Goal: Obtain resource: Download file/media

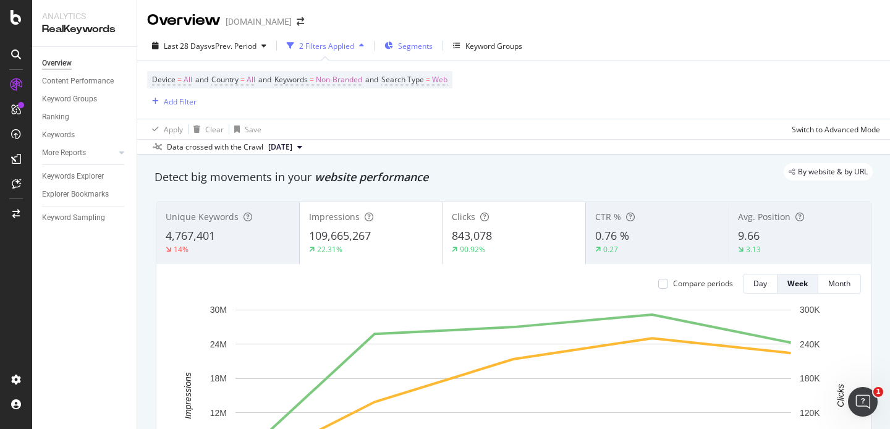
click at [413, 48] on span "Segments" at bounding box center [415, 46] width 35 height 11
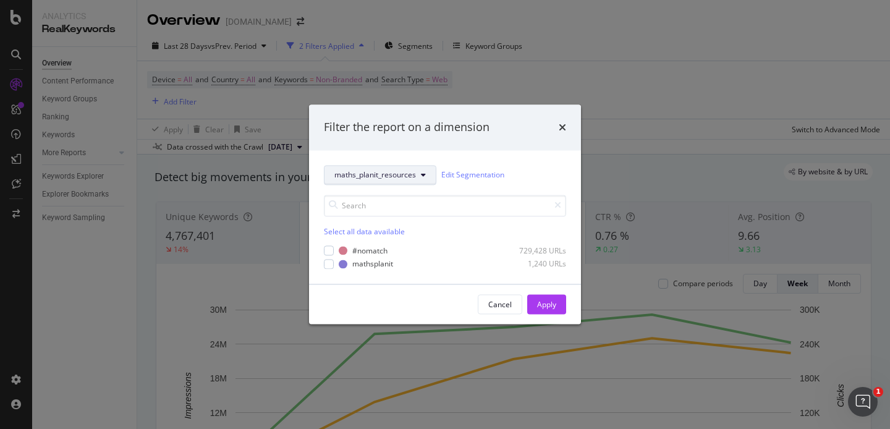
click at [395, 176] on span "maths_planit_resources" at bounding box center [375, 175] width 82 height 11
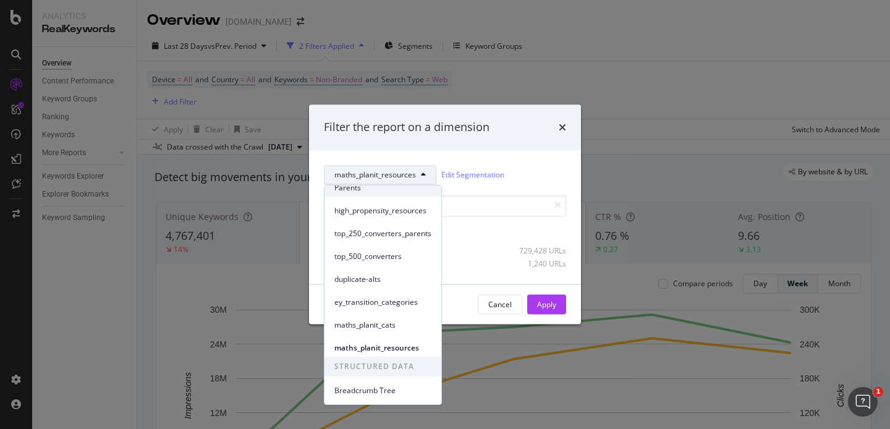
scroll to position [132, 0]
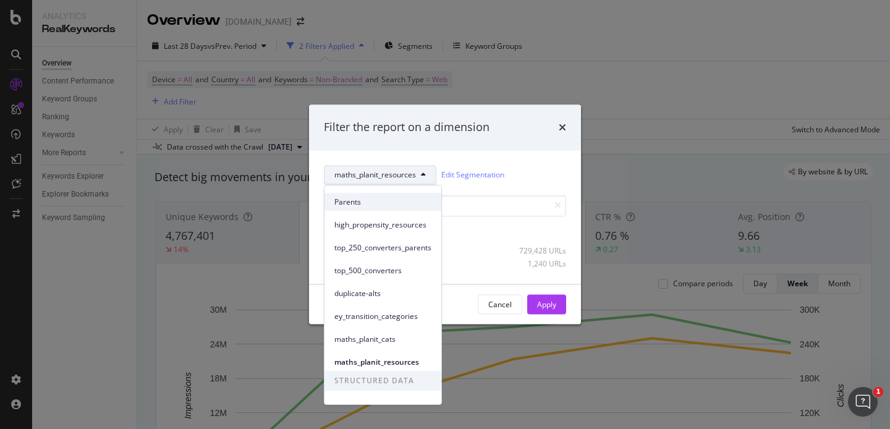
click at [383, 198] on span "Parents" at bounding box center [382, 202] width 97 height 11
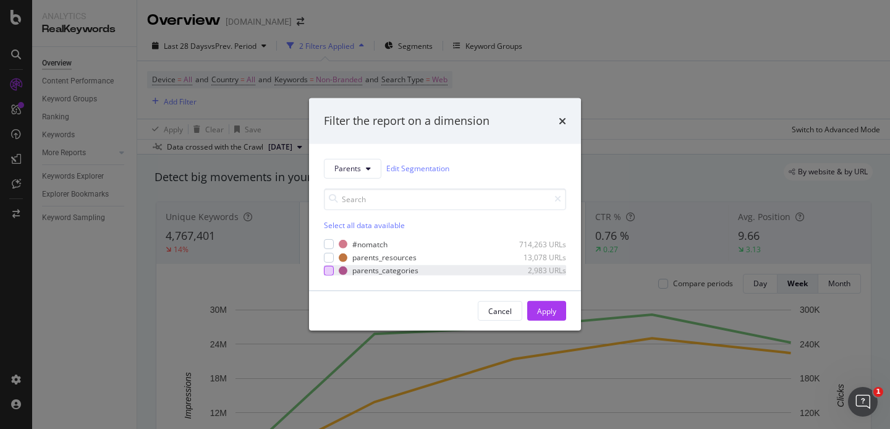
click at [328, 270] on div "modal" at bounding box center [329, 271] width 10 height 10
click at [328, 257] on div "modal" at bounding box center [329, 257] width 10 height 10
click at [552, 307] on div "Apply" at bounding box center [546, 311] width 19 height 11
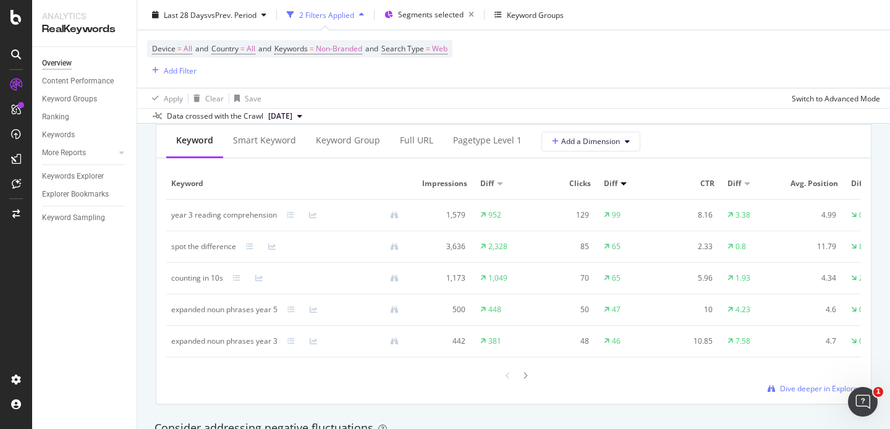
scroll to position [1136, 0]
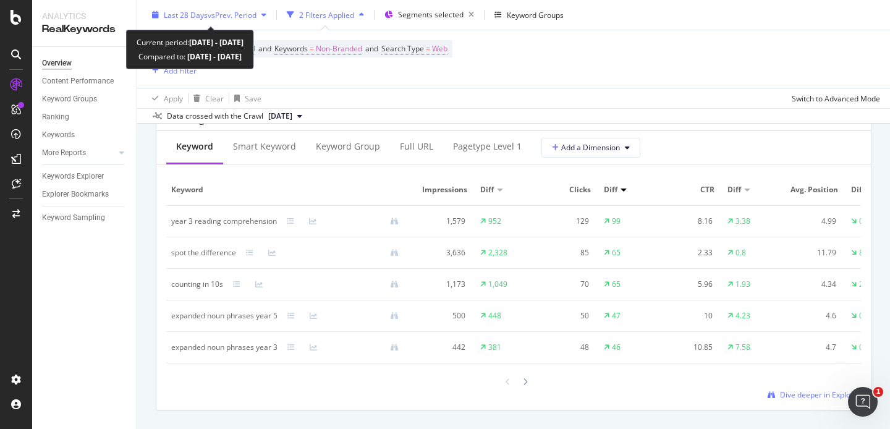
click at [213, 14] on span "vs Prev. Period" at bounding box center [232, 14] width 49 height 11
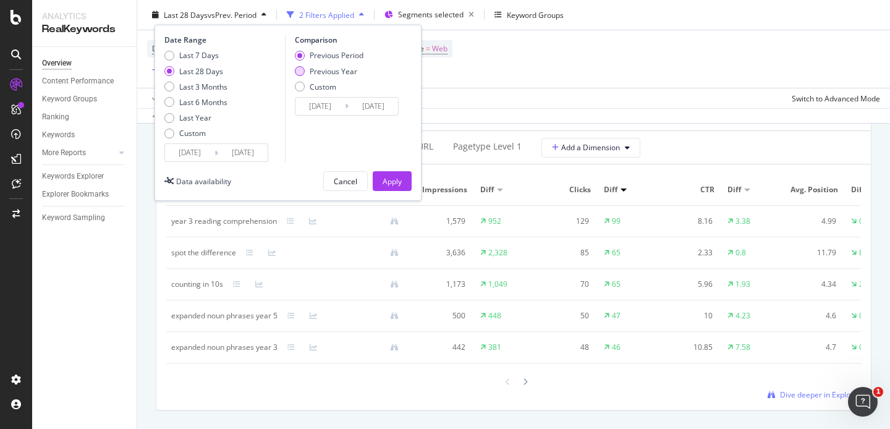
click at [326, 69] on div "Previous Year" at bounding box center [334, 71] width 48 height 11
type input "[DATE]"
click at [394, 189] on div "Apply" at bounding box center [392, 181] width 19 height 19
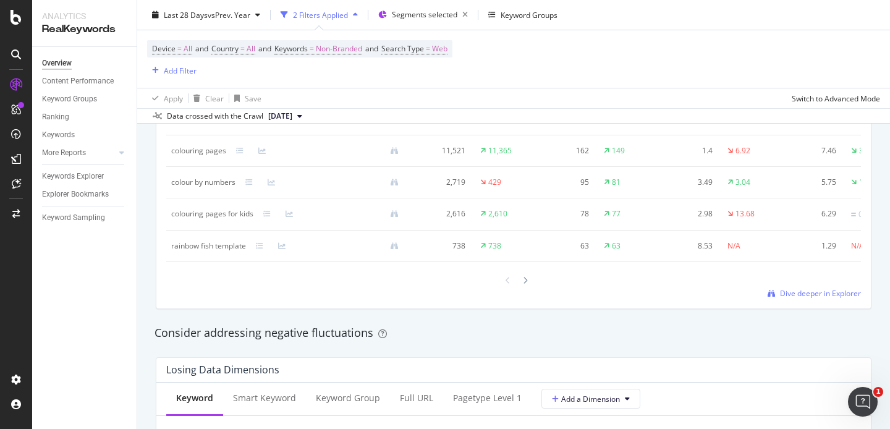
scroll to position [1248, 0]
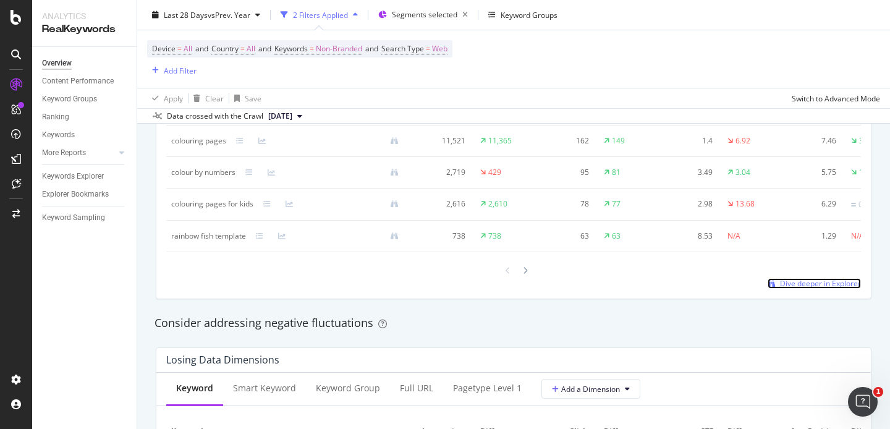
click at [807, 283] on span "Dive deeper in Explorer" at bounding box center [820, 283] width 81 height 11
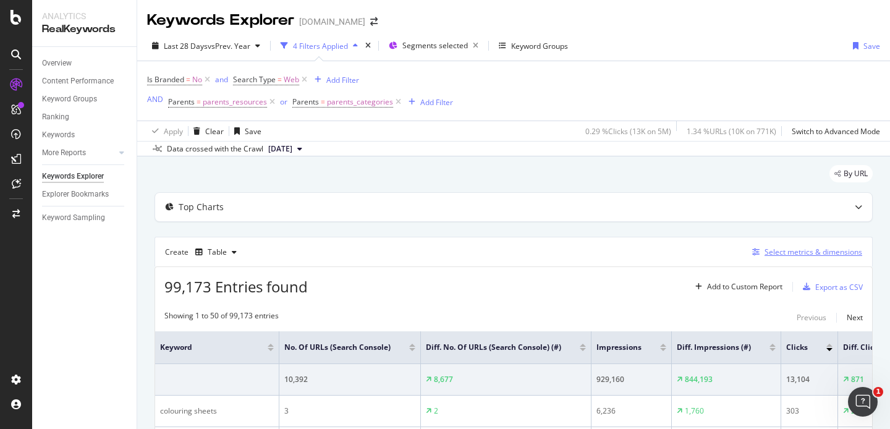
click at [810, 246] on div "Select metrics & dimensions" at bounding box center [804, 252] width 115 height 14
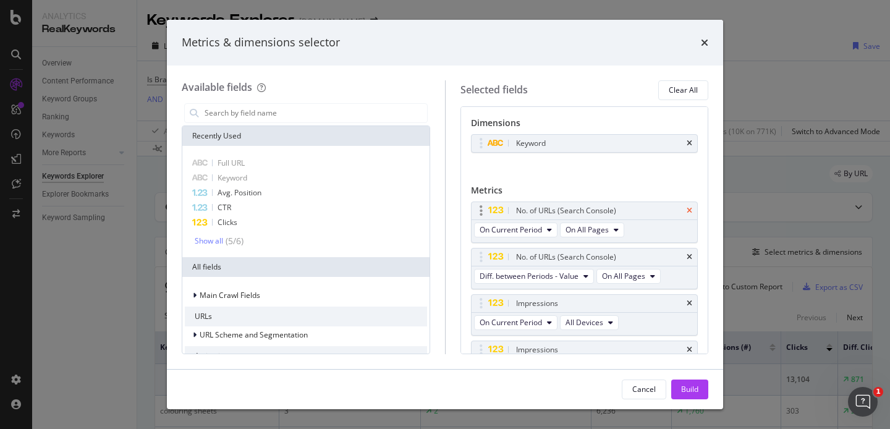
click at [690, 208] on icon "times" at bounding box center [690, 210] width 6 height 7
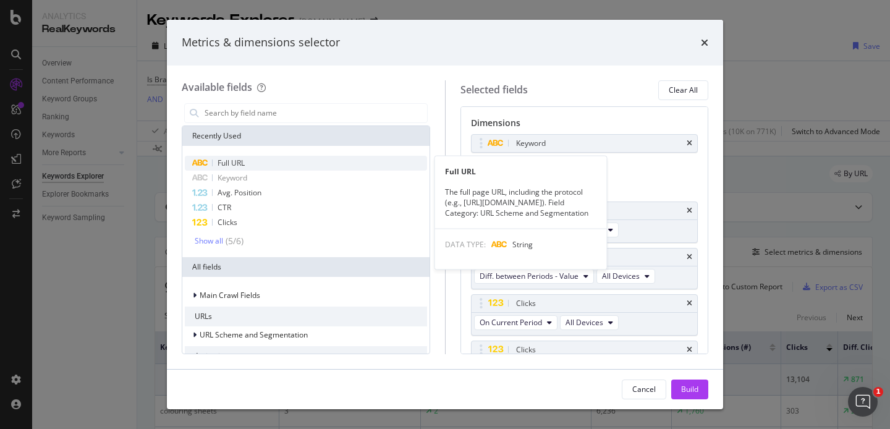
click at [235, 158] on span "Full URL" at bounding box center [231, 163] width 27 height 11
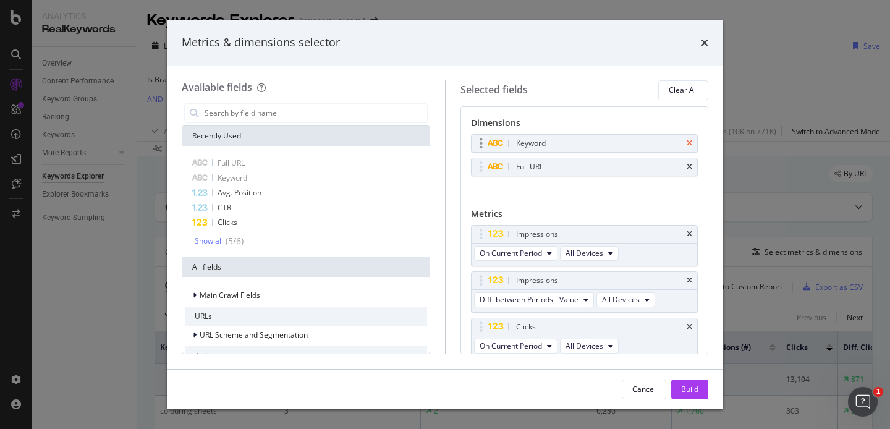
click at [690, 141] on icon "times" at bounding box center [690, 143] width 6 height 7
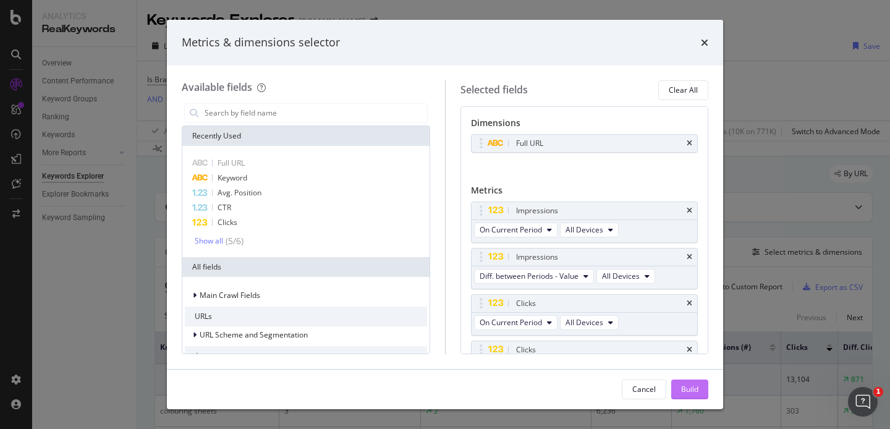
click at [676, 384] on button "Build" at bounding box center [689, 390] width 37 height 20
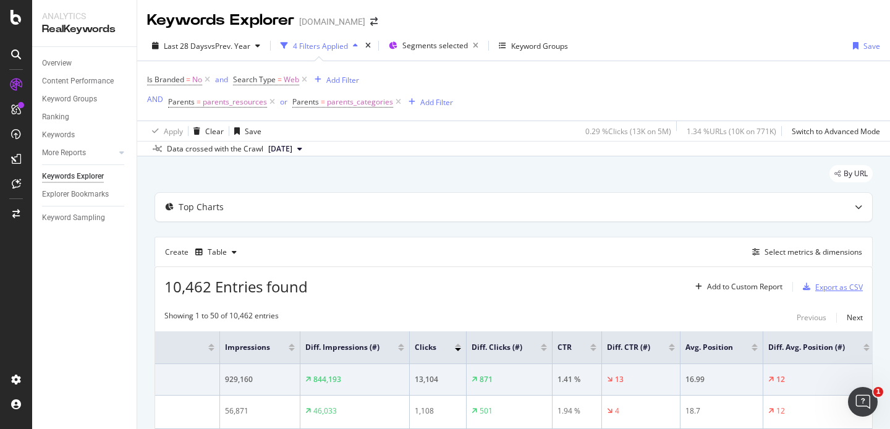
click at [824, 286] on div "Export as CSV" at bounding box center [839, 287] width 48 height 11
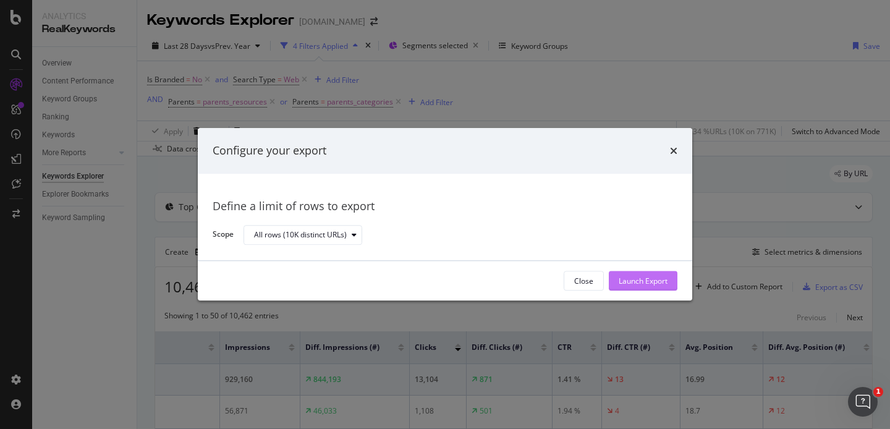
click at [645, 282] on div "Launch Export" at bounding box center [643, 281] width 49 height 11
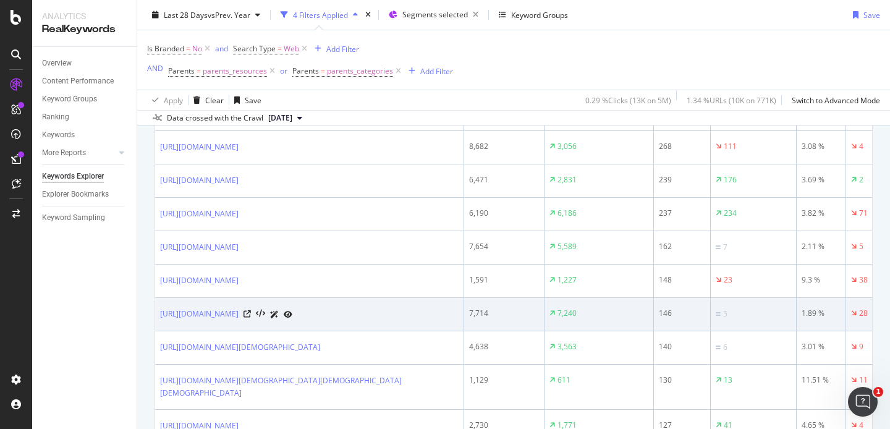
scroll to position [279, 0]
